Goal: Find specific page/section

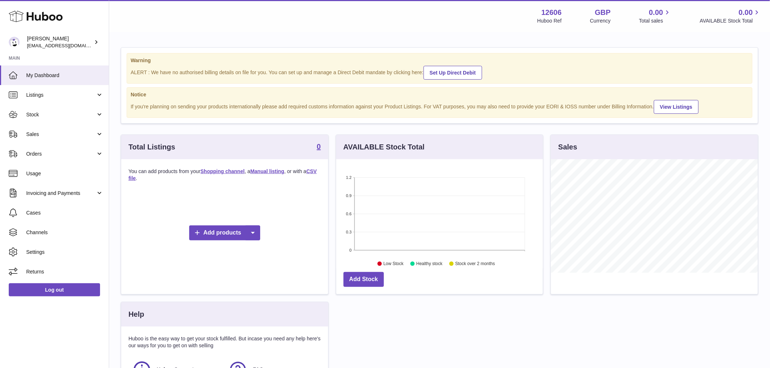
scroll to position [113, 207]
click at [86, 136] on span "Sales" at bounding box center [60, 134] width 69 height 7
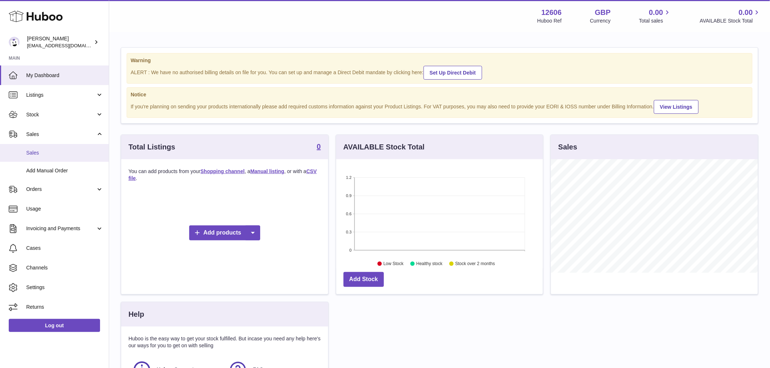
click at [67, 150] on span "Sales" at bounding box center [64, 152] width 77 height 7
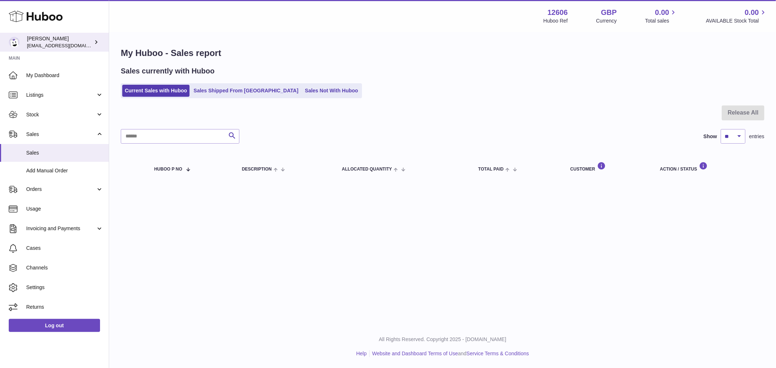
click at [49, 45] on span "[EMAIL_ADDRESS][DOMAIN_NAME]" at bounding box center [67, 46] width 80 height 6
